Goal: Task Accomplishment & Management: Use online tool/utility

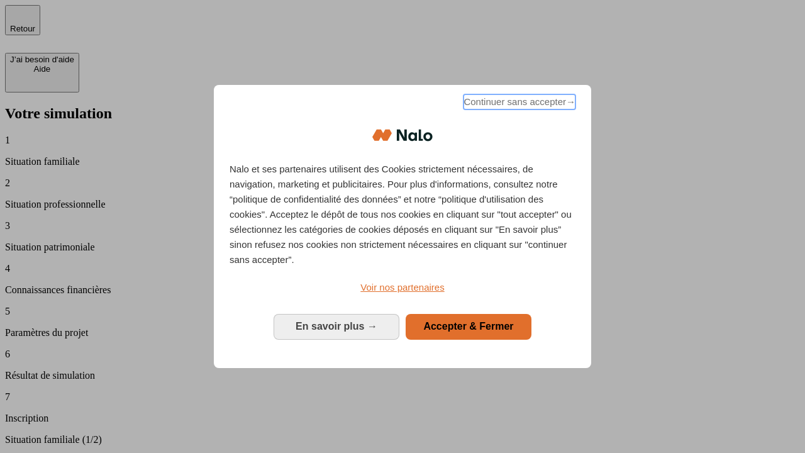
click at [518, 104] on span "Continuer sans accepter →" at bounding box center [519, 101] width 112 height 15
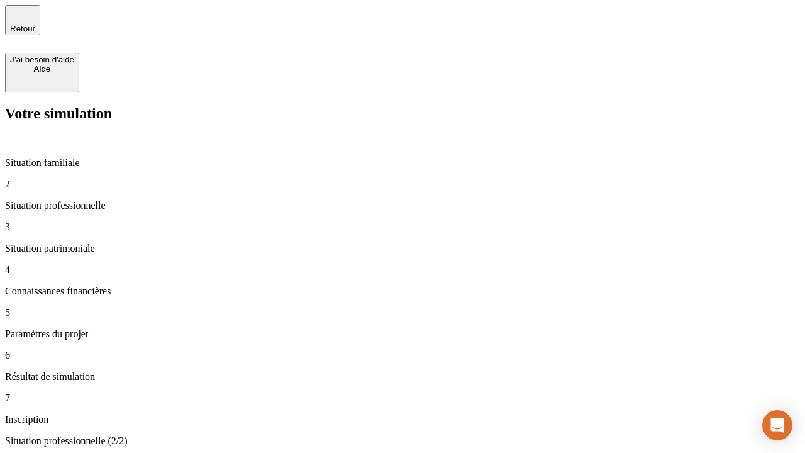
type input "30 000"
type input "0"
type input "1 000"
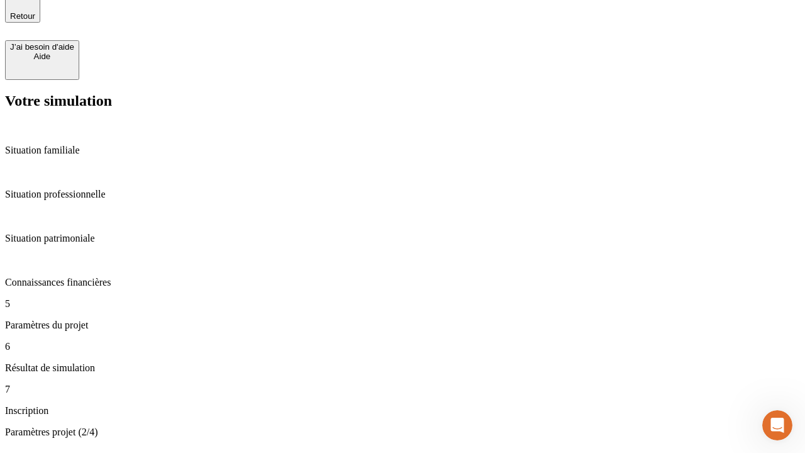
type input "40"
type input "64"
type input "200 000"
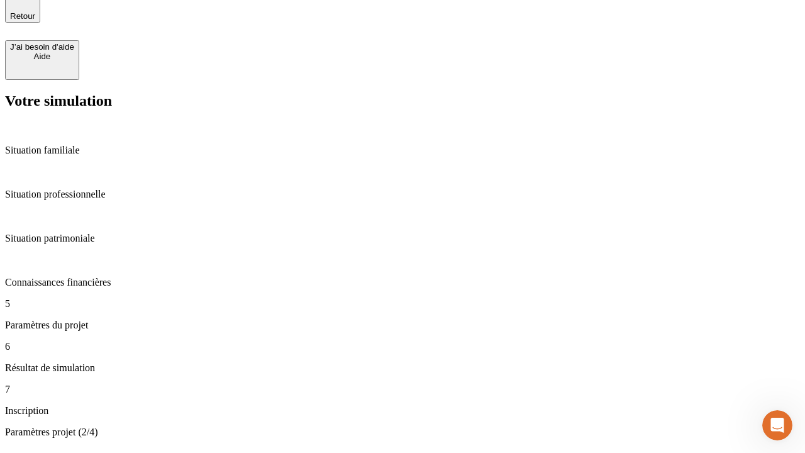
type input "640"
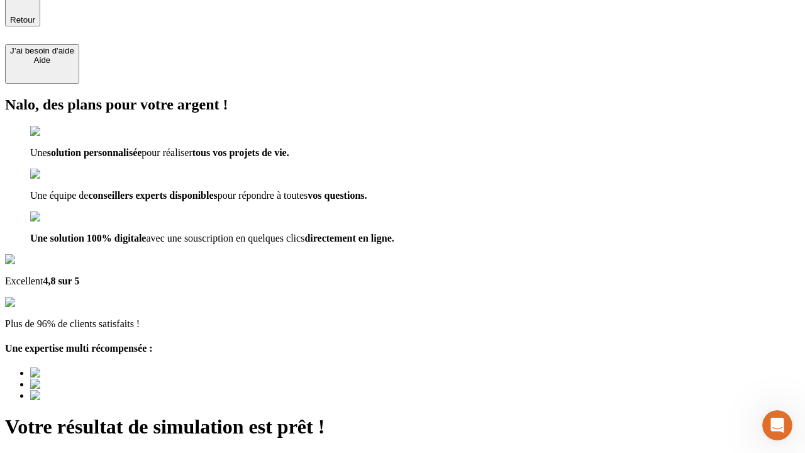
type input "[EMAIL_ADDRESS][DOMAIN_NAME]"
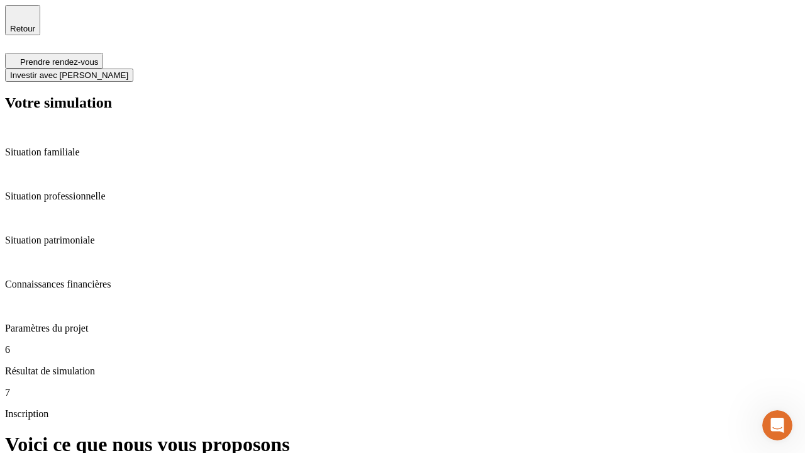
click at [128, 70] on span "Investir avec [PERSON_NAME]" at bounding box center [69, 74] width 118 height 9
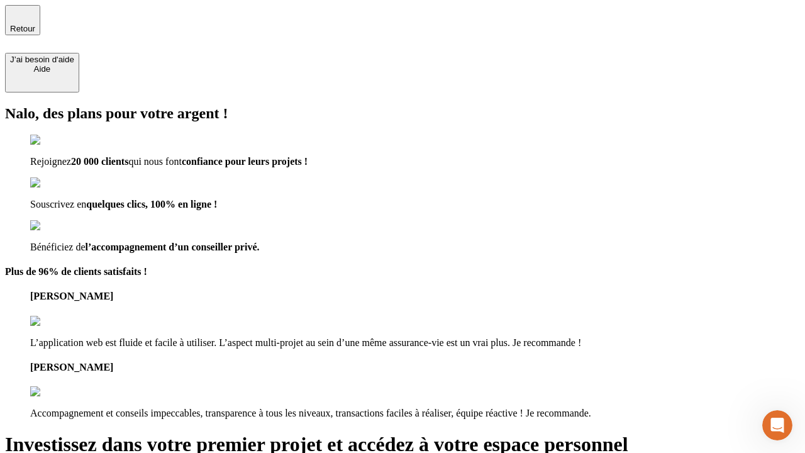
type input "[PERSON_NAME][EMAIL_ADDRESS][DOMAIN_NAME]"
